Goal: Transaction & Acquisition: Subscribe to service/newsletter

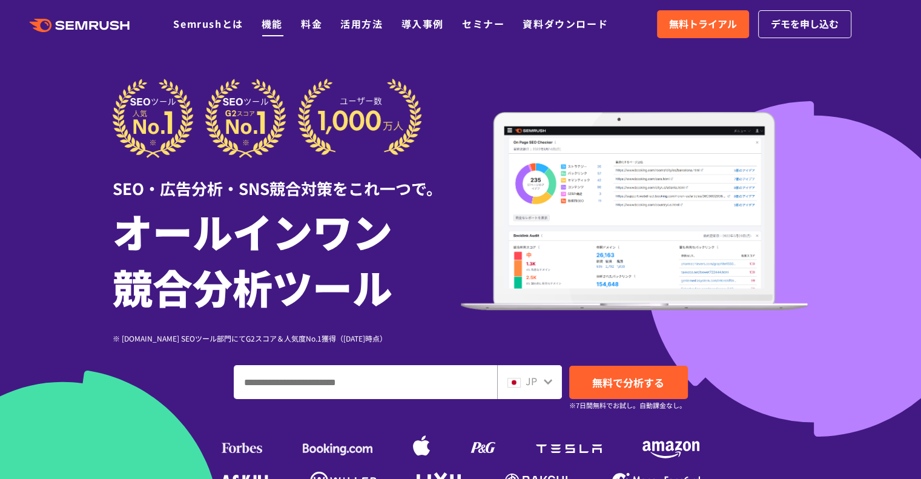
click at [272, 18] on link "機能" at bounding box center [272, 23] width 21 height 15
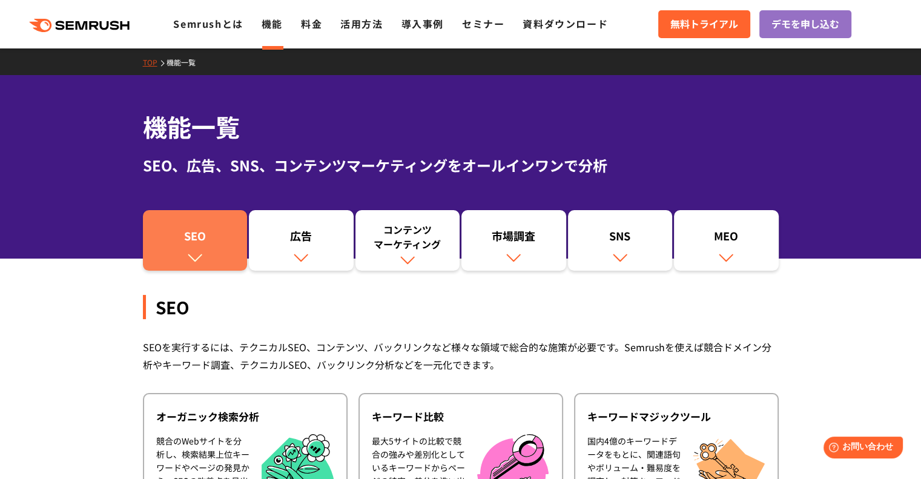
click at [168, 229] on div "SEO" at bounding box center [195, 238] width 93 height 21
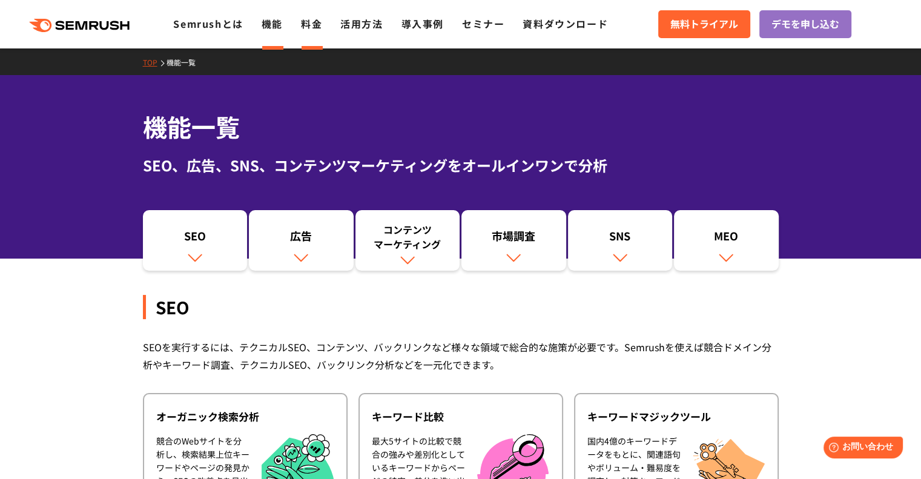
click at [311, 24] on link "料金" at bounding box center [311, 23] width 21 height 15
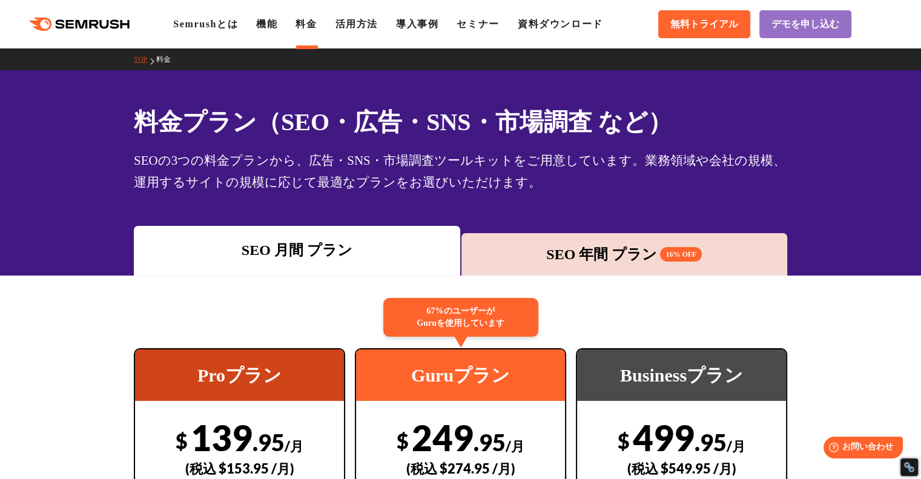
click at [612, 254] on div "SEO 年間 プラン 16% OFF" at bounding box center [624, 254] width 314 height 22
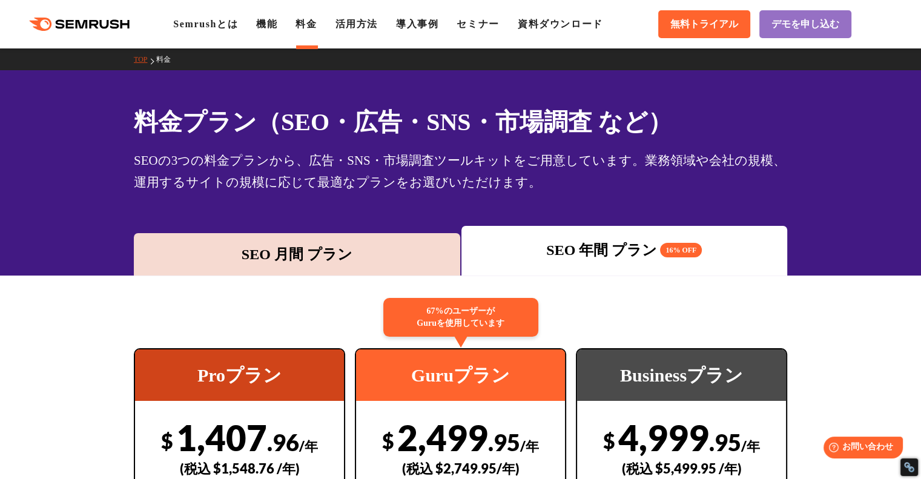
click at [408, 247] on div "SEO 月間 プラン" at bounding box center [297, 254] width 314 height 22
